Goal: Information Seeking & Learning: Learn about a topic

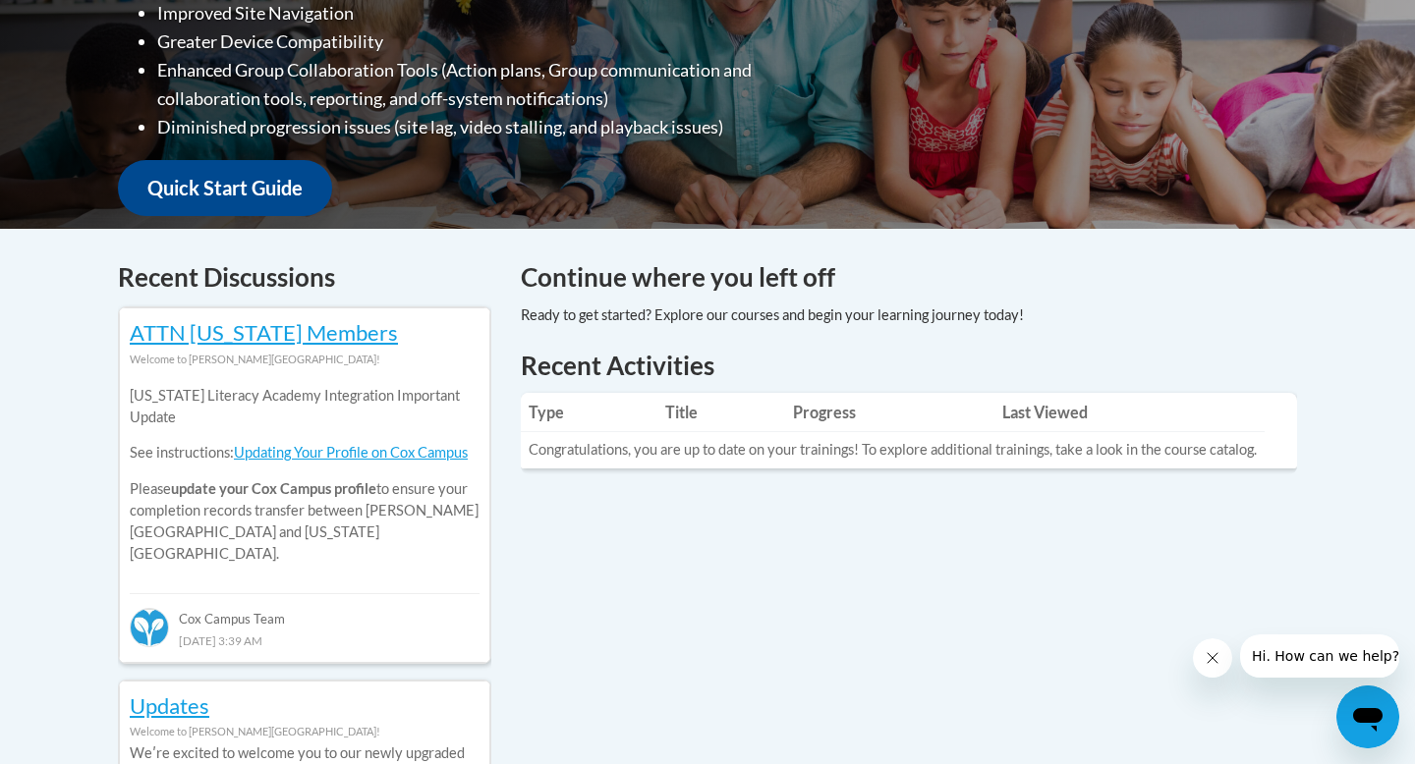
scroll to position [604, 0]
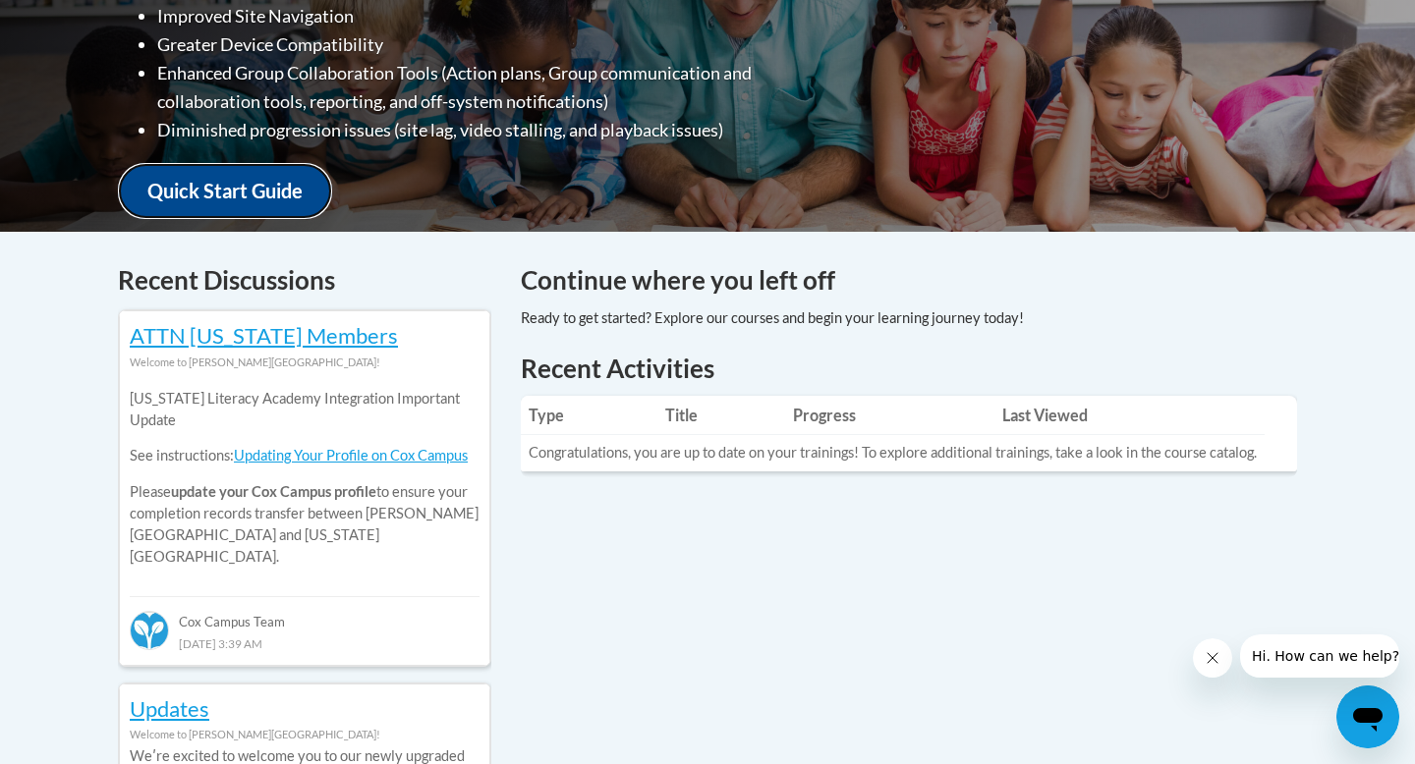
click at [256, 183] on link "Quick Start Guide" at bounding box center [225, 191] width 214 height 56
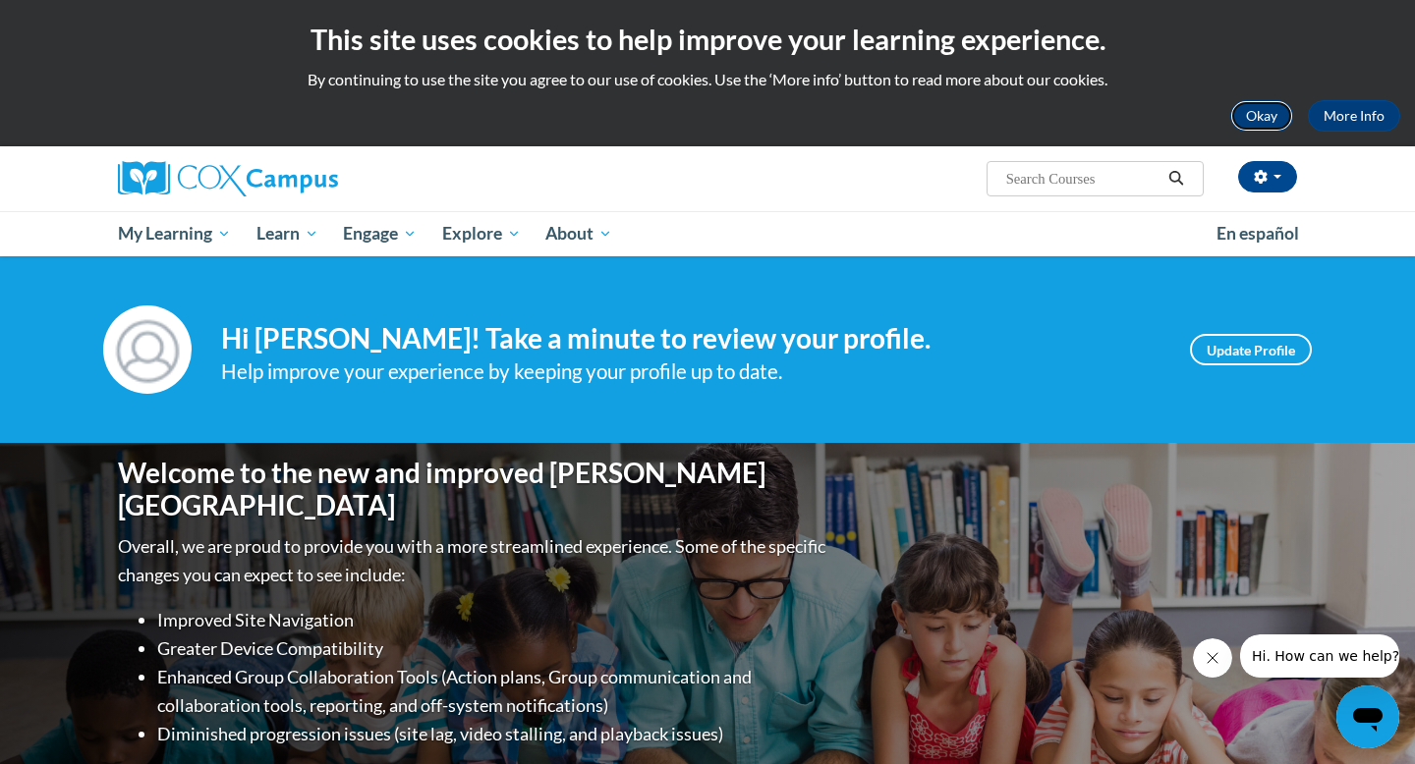
click at [1261, 119] on button "Okay" at bounding box center [1261, 115] width 63 height 31
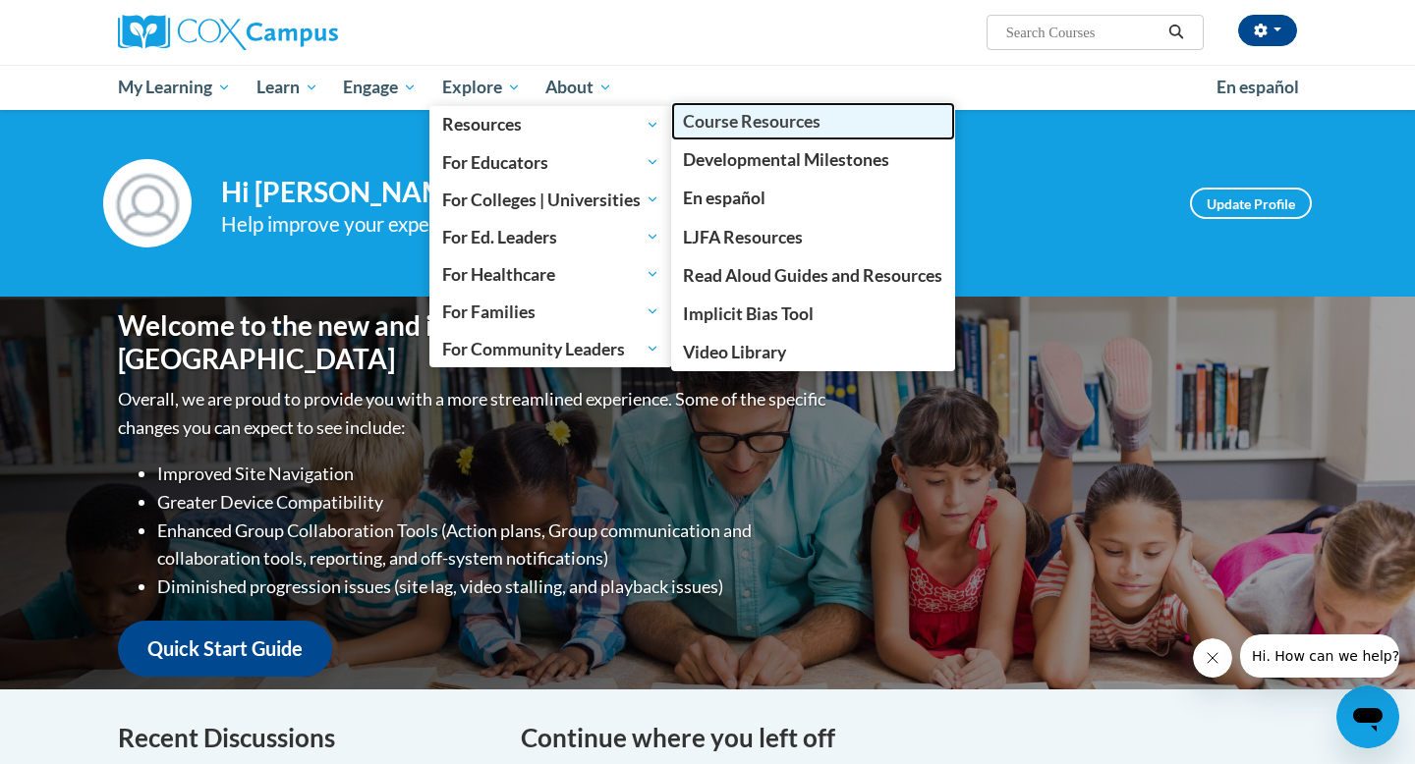
click at [799, 116] on span "Course Resources" at bounding box center [752, 121] width 138 height 21
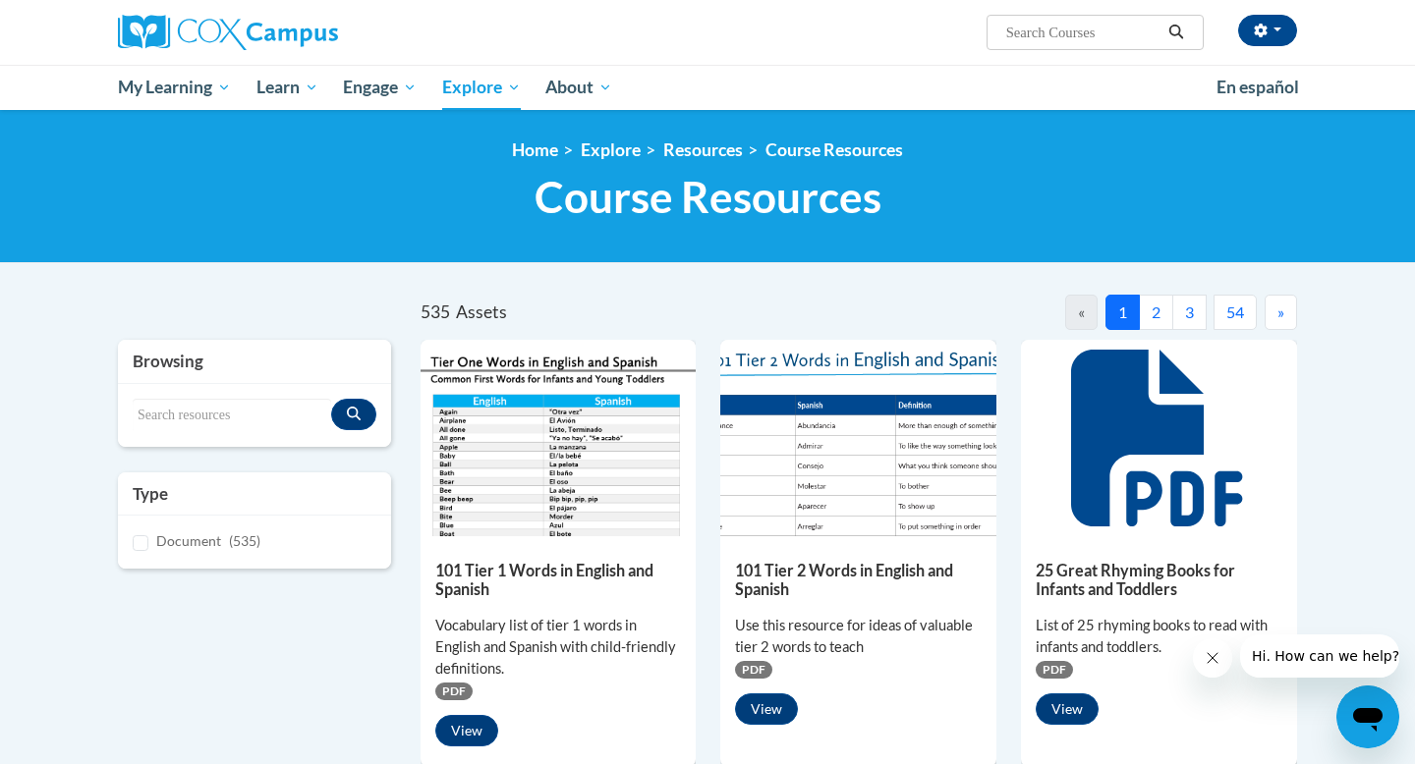
click at [1152, 315] on button "2" at bounding box center [1156, 312] width 34 height 35
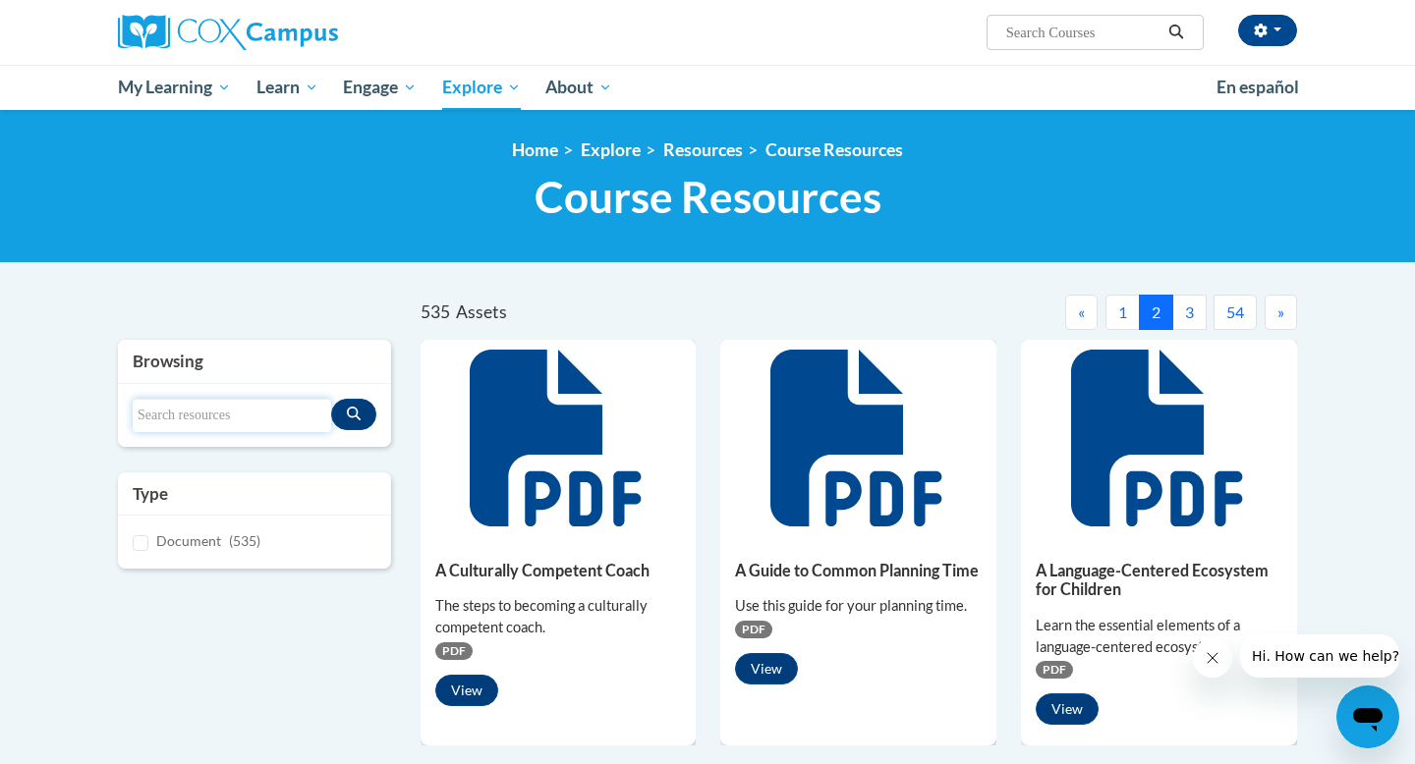
click at [201, 418] on input "Search resources" at bounding box center [232, 415] width 198 height 33
type input "spelling rules"
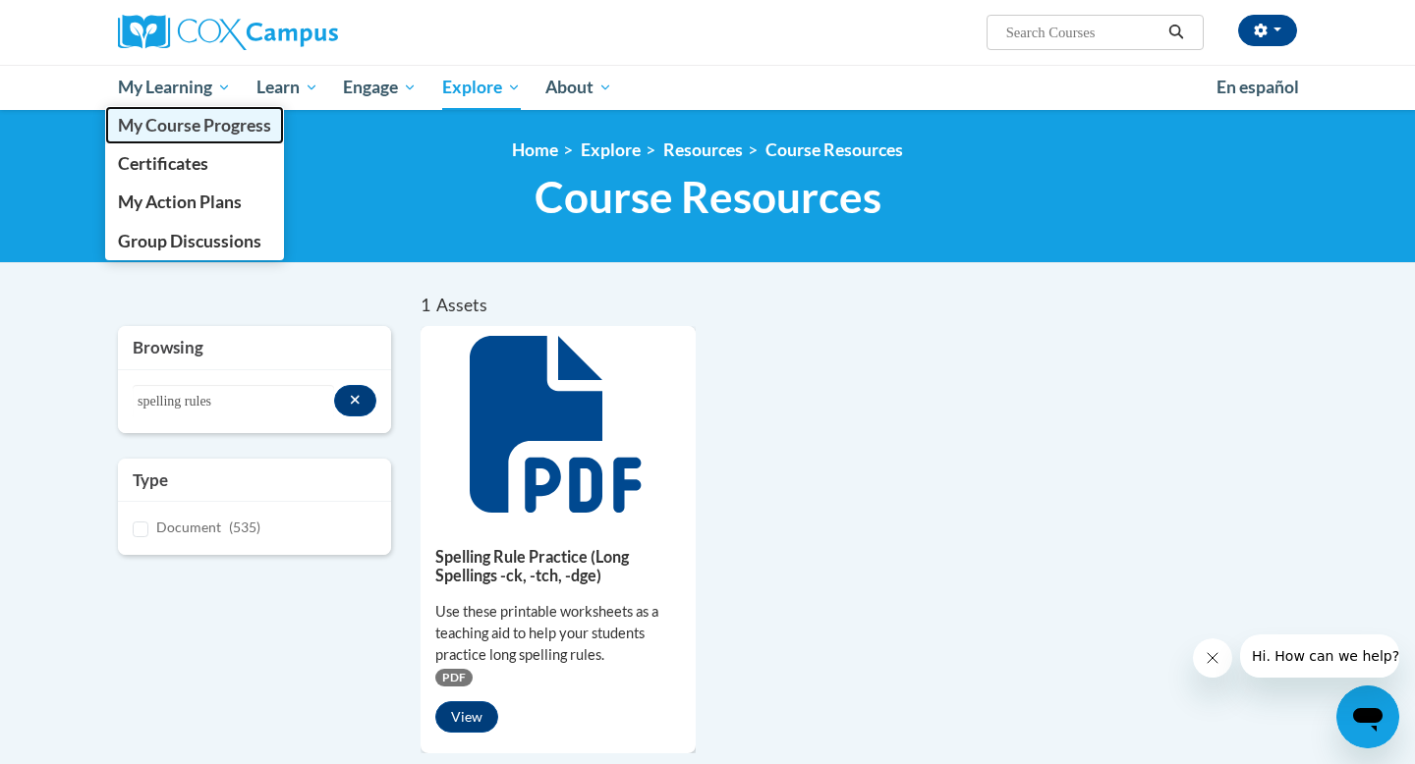
click at [187, 134] on span "My Course Progress" at bounding box center [194, 125] width 153 height 21
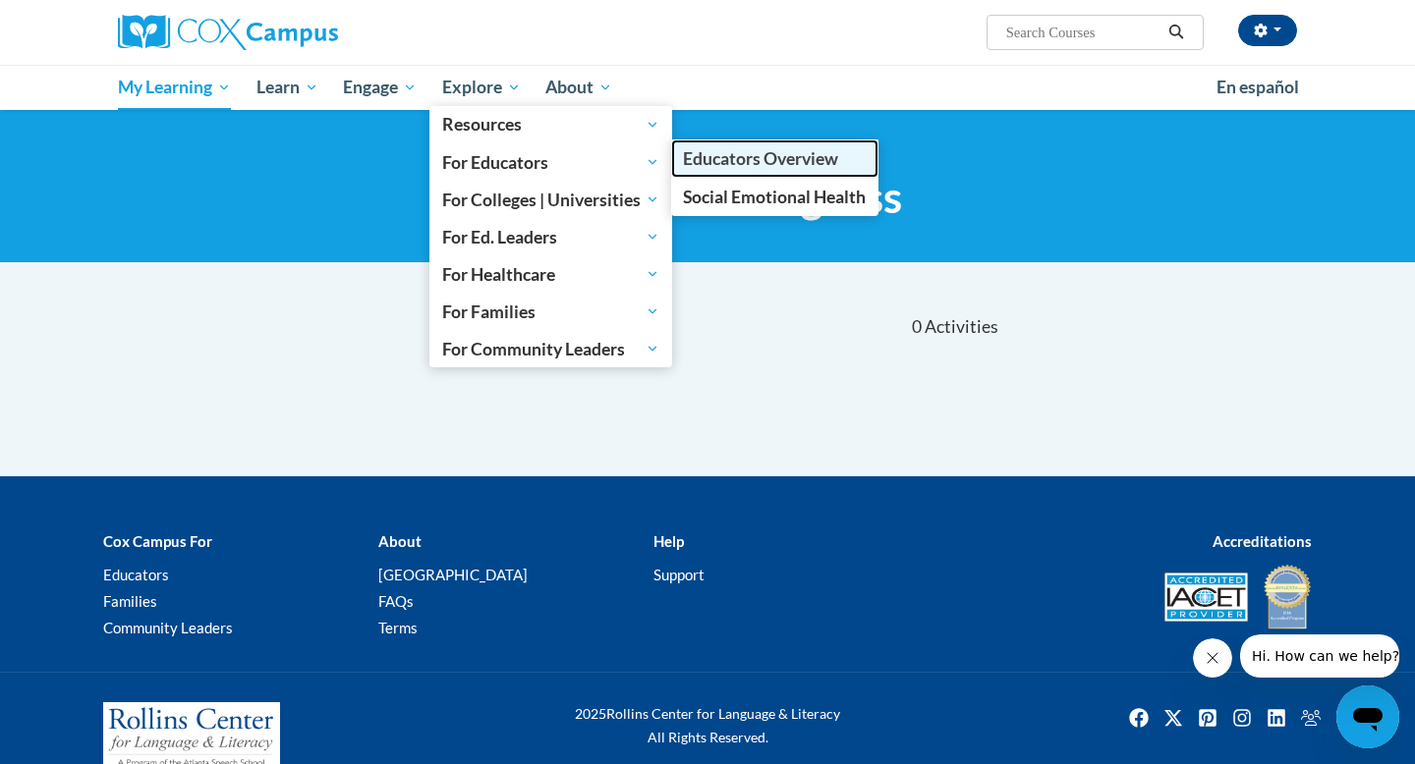
click at [698, 163] on span "Educators Overview" at bounding box center [760, 158] width 155 height 21
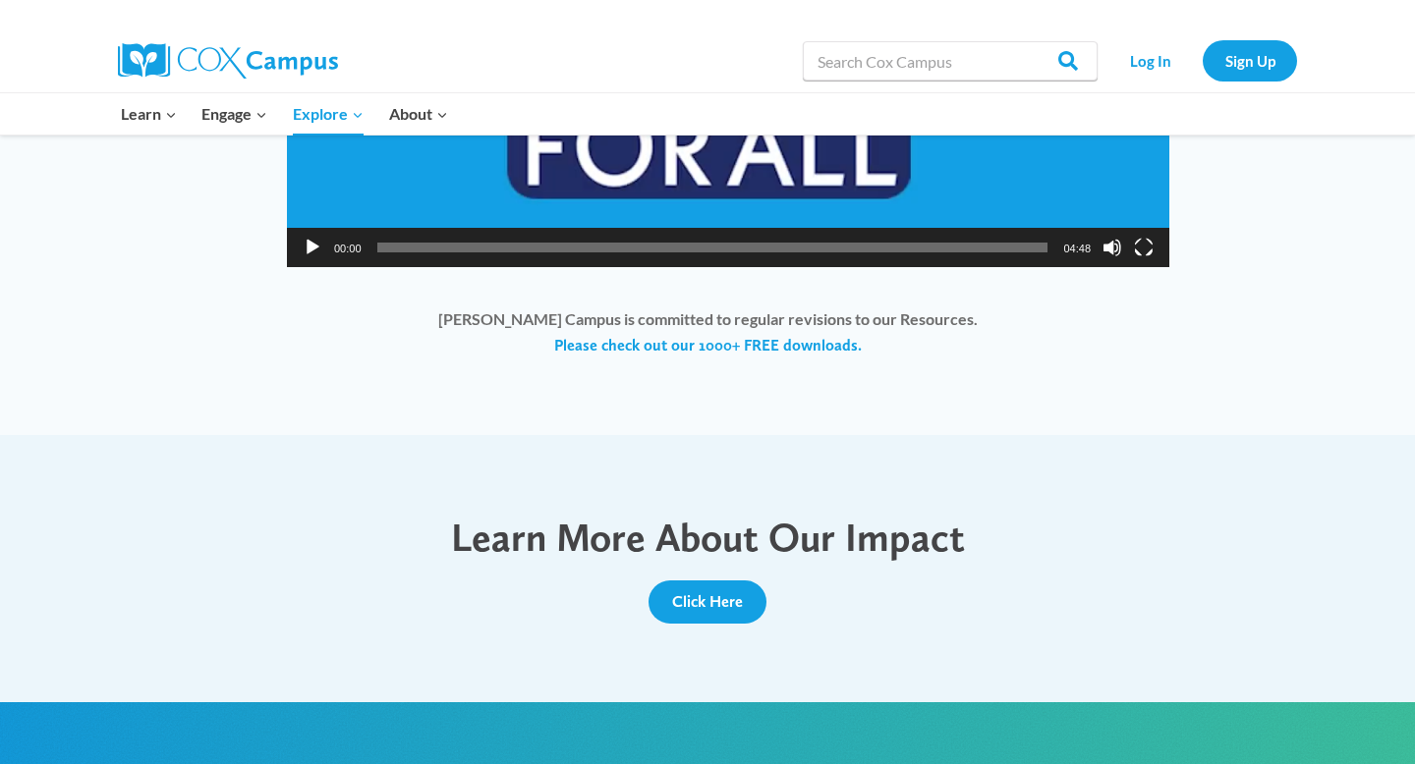
scroll to position [1812, 0]
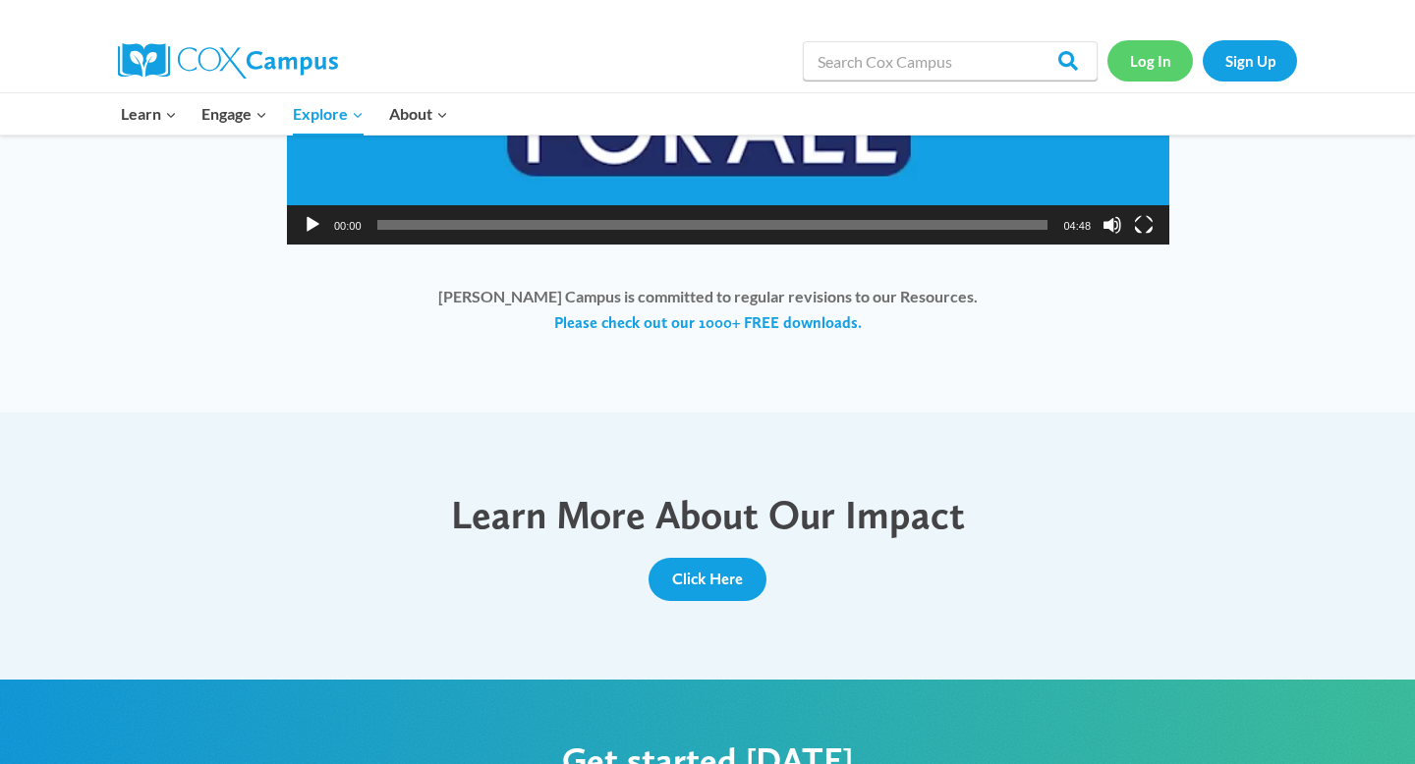
click at [1140, 69] on link "Log In" at bounding box center [1149, 60] width 85 height 40
